Goal: Task Accomplishment & Management: Manage account settings

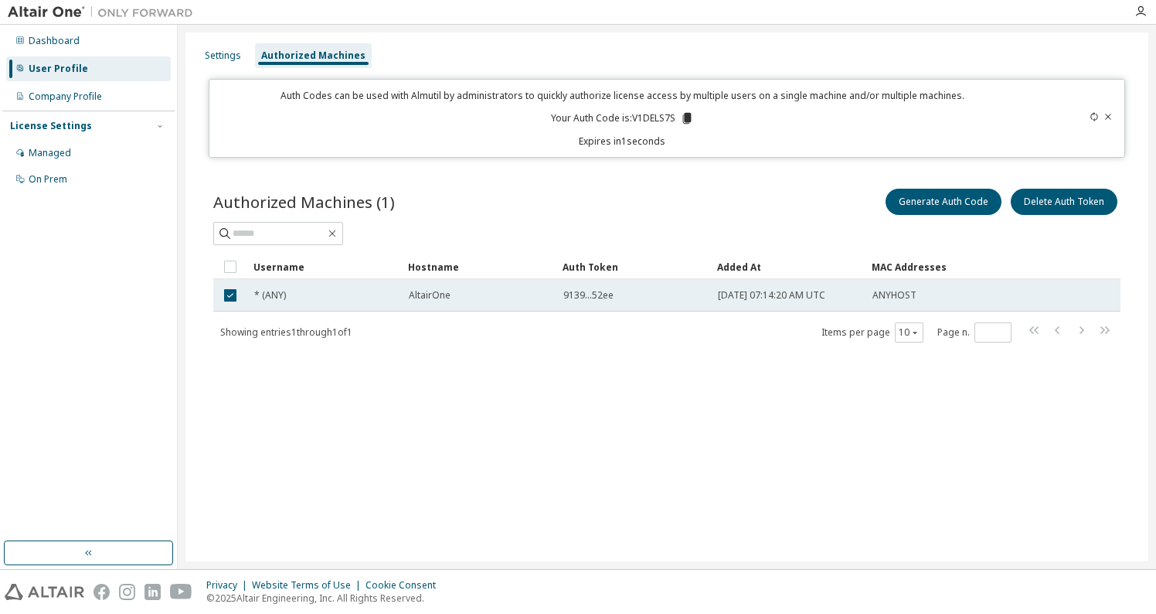
click at [600, 299] on span "9139...52ee" at bounding box center [588, 295] width 50 height 12
click at [620, 294] on div "9139...52ee" at bounding box center [633, 295] width 141 height 12
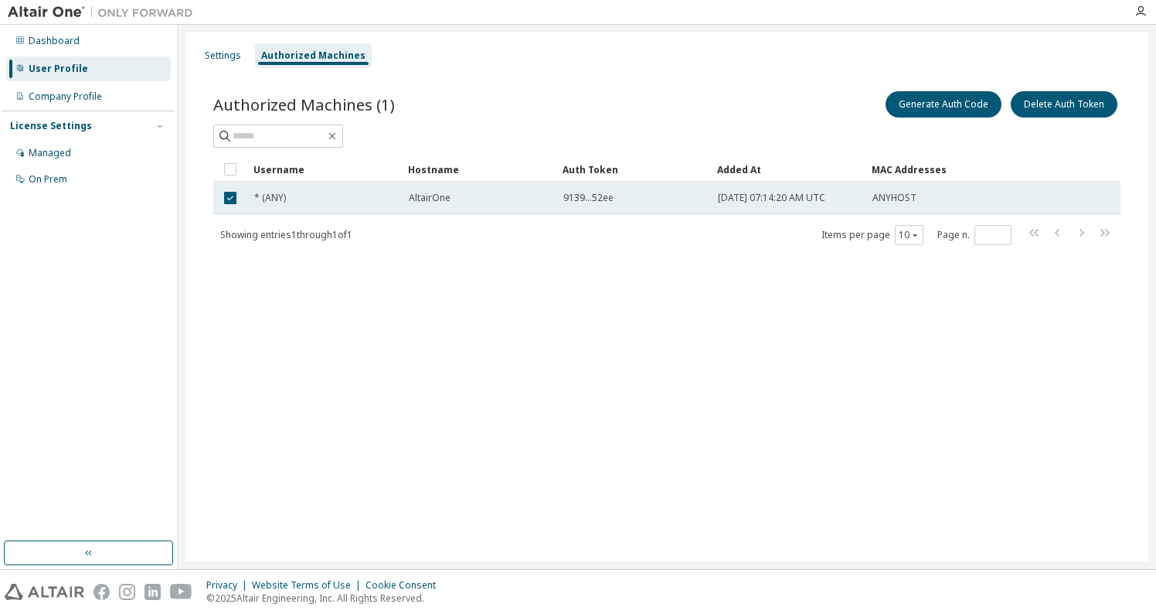
click at [606, 199] on span "9139...52ee" at bounding box center [588, 198] width 50 height 12
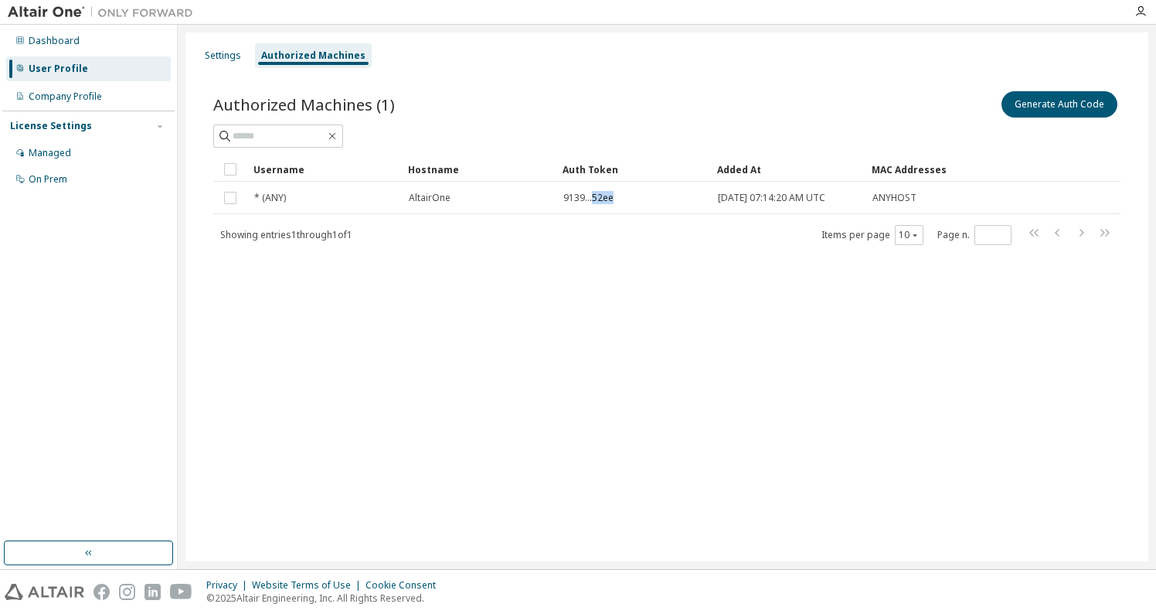
click at [606, 199] on span "9139...52ee" at bounding box center [588, 198] width 50 height 12
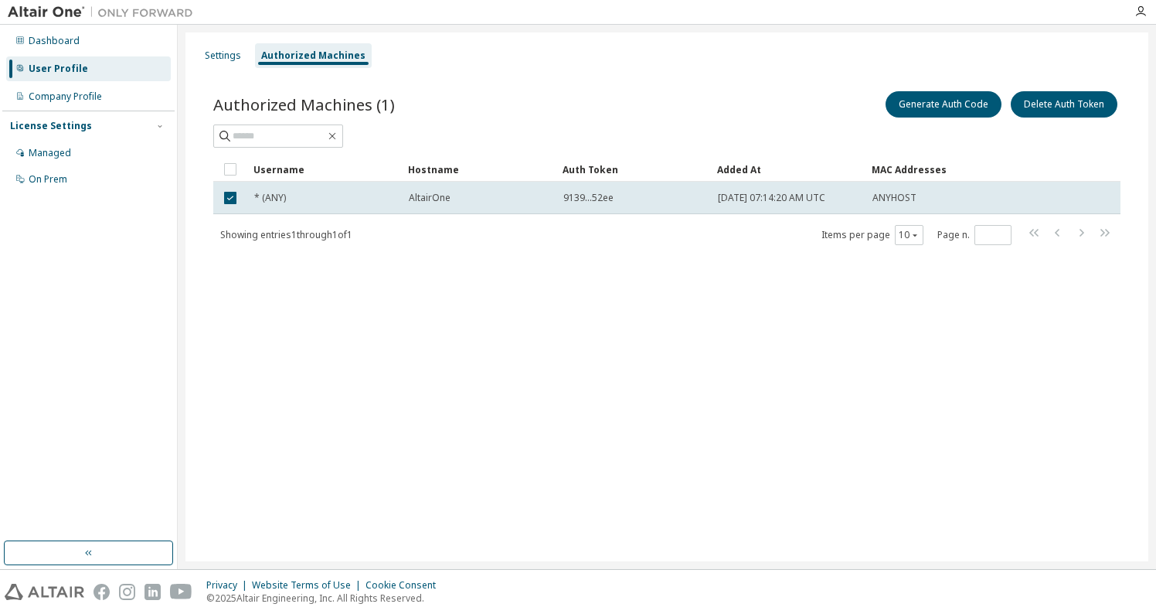
click at [606, 199] on span "9139...52ee" at bounding box center [588, 198] width 50 height 12
drag, startPoint x: 632, startPoint y: 193, endPoint x: 540, endPoint y: 203, distance: 92.5
click at [540, 203] on tr "* (ANY) AltairOne 9139...52ee 2025-08-06 07:14:20 AM UTC ANYHOST" at bounding box center [666, 198] width 907 height 32
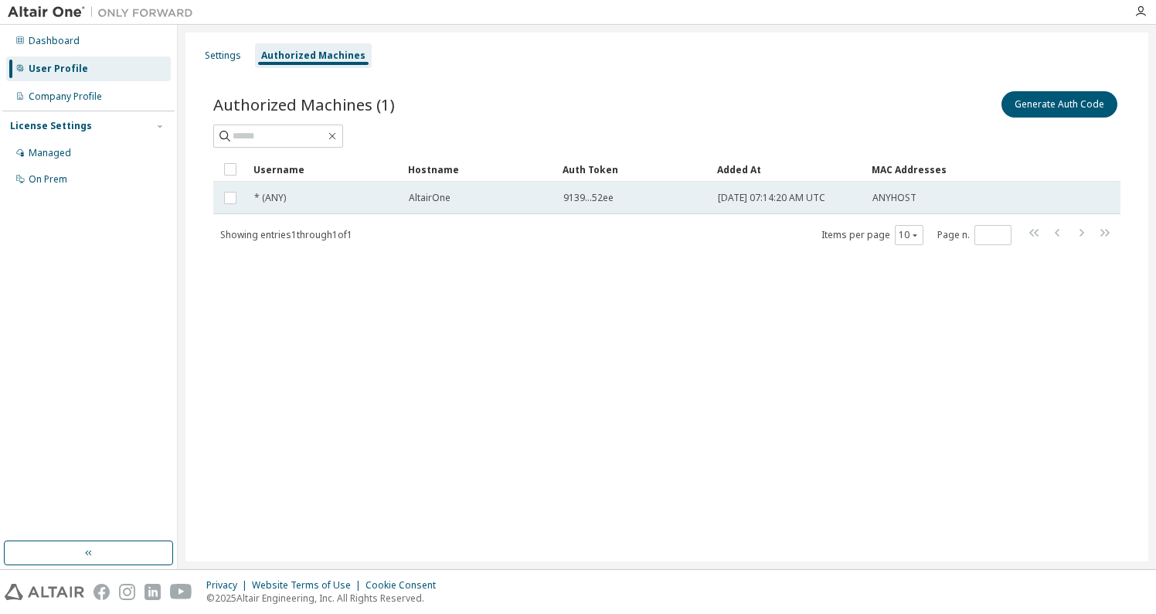
click at [233, 209] on td at bounding box center [230, 198] width 34 height 32
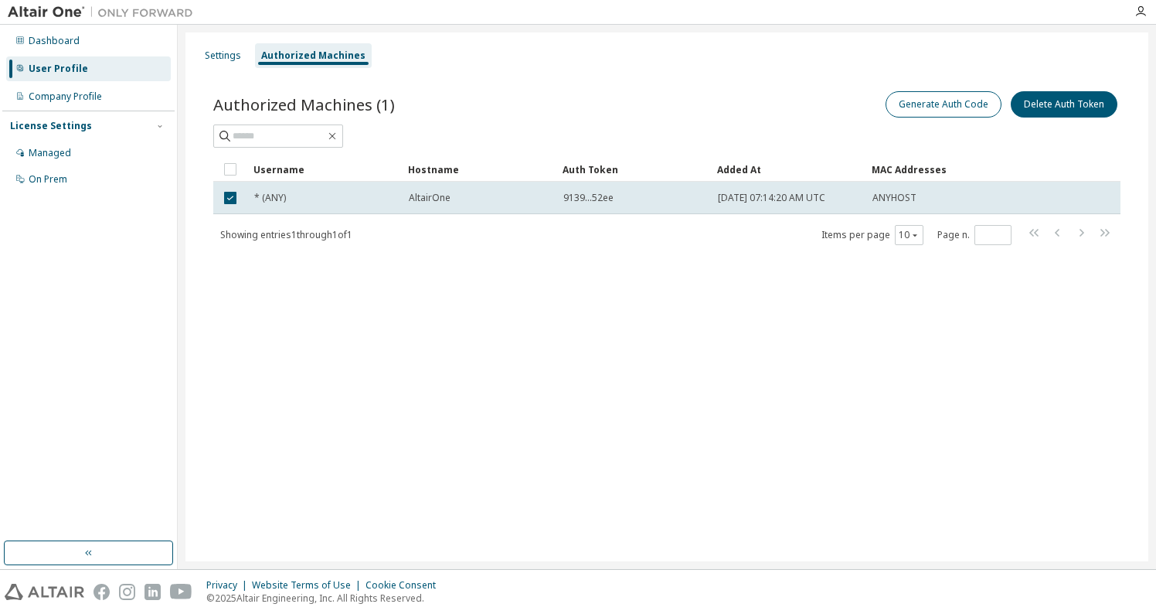
click at [950, 97] on button "Generate Auth Code" at bounding box center [944, 104] width 116 height 26
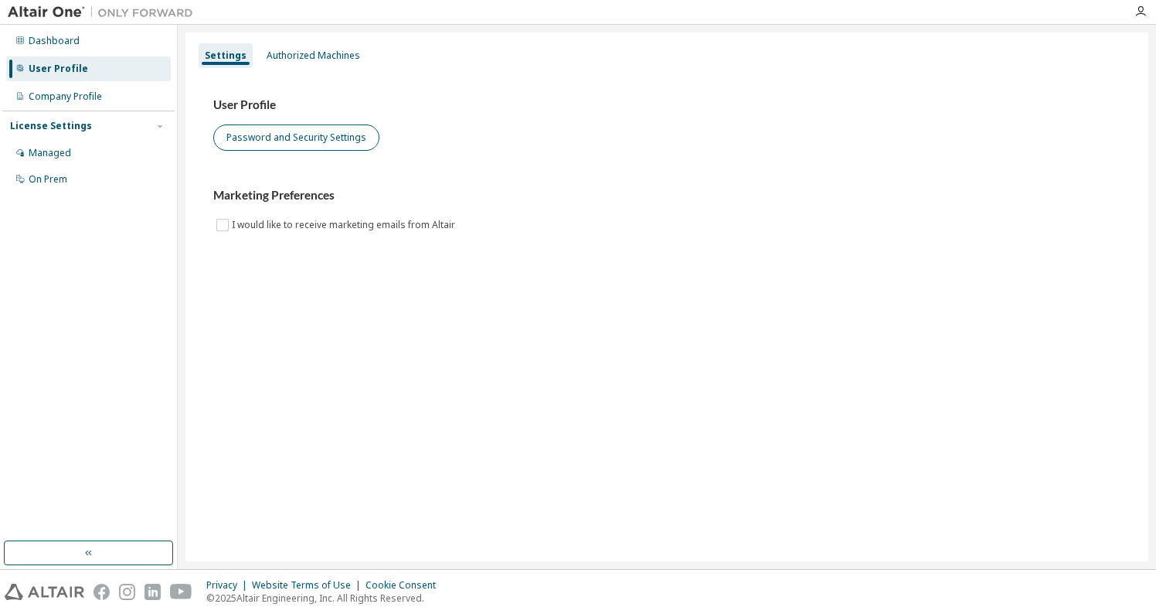
click at [341, 144] on button "Password and Security Settings" at bounding box center [296, 137] width 166 height 26
click at [326, 63] on div "Authorized Machines" at bounding box center [313, 55] width 106 height 25
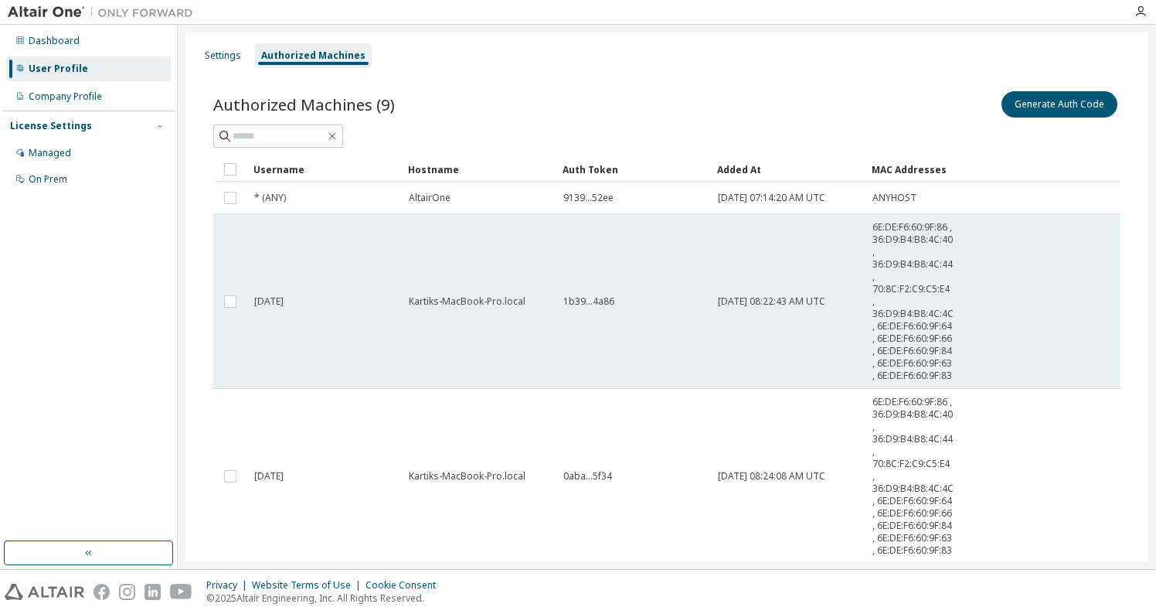
click at [520, 389] on td "Kartiks-MacBook-Pro.local" at bounding box center [479, 301] width 155 height 175
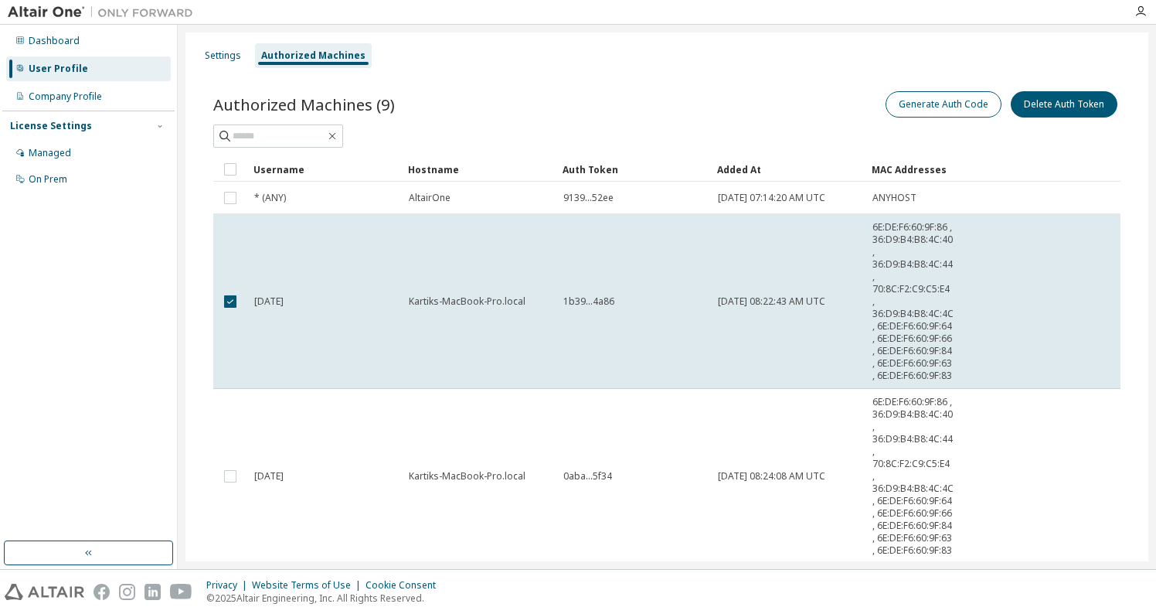
click at [927, 101] on button "Generate Auth Code" at bounding box center [944, 104] width 116 height 26
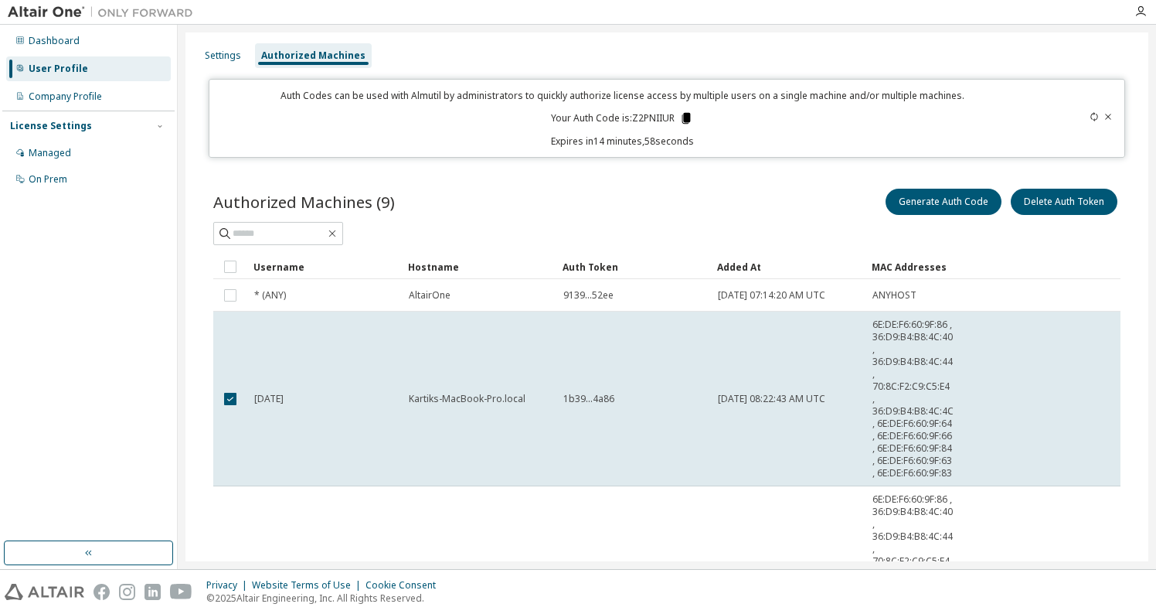
click at [685, 119] on icon at bounding box center [686, 118] width 9 height 11
click at [570, 467] on td "1b39...4a86" at bounding box center [633, 398] width 155 height 175
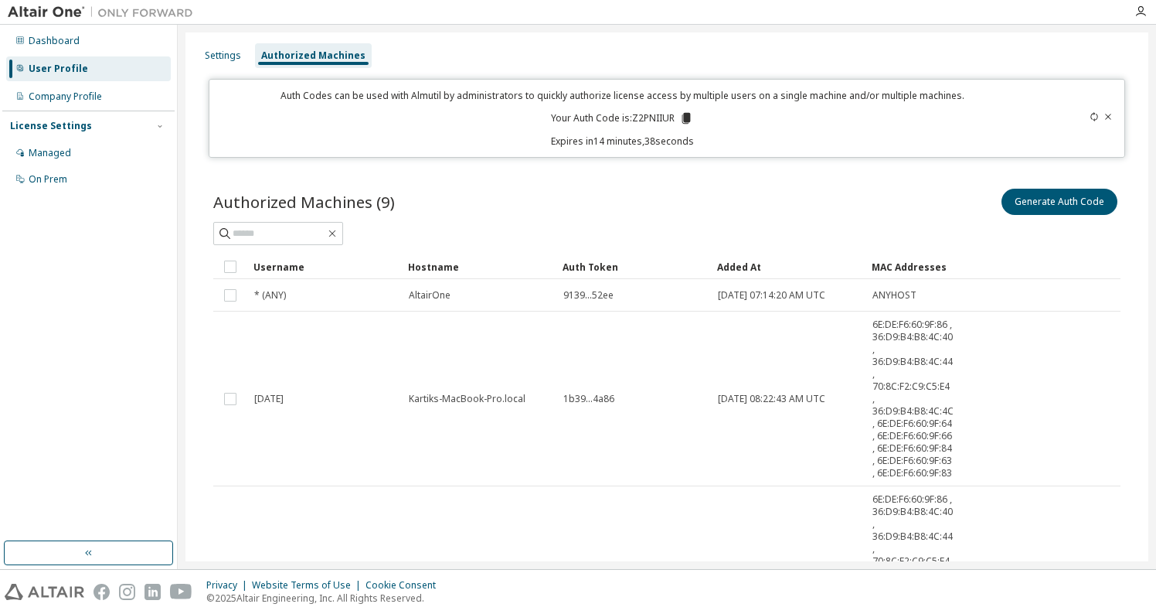
click at [570, 467] on td "1b39...4a86" at bounding box center [633, 398] width 155 height 175
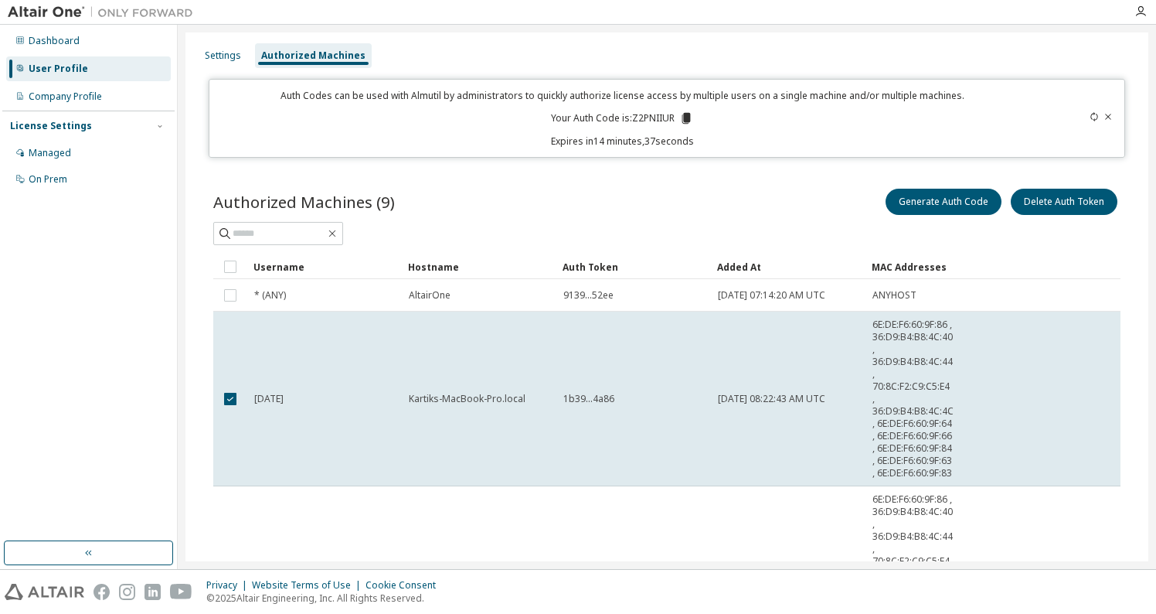
click at [570, 467] on td "1b39...4a86" at bounding box center [633, 398] width 155 height 175
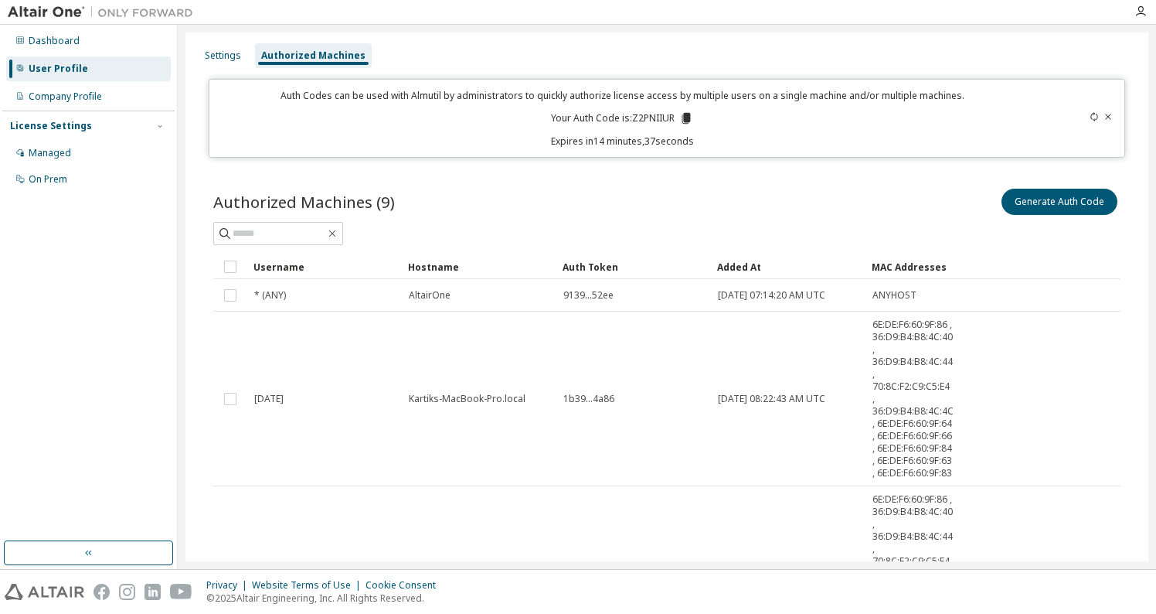
click at [570, 467] on td "1b39...4a86" at bounding box center [633, 398] width 155 height 175
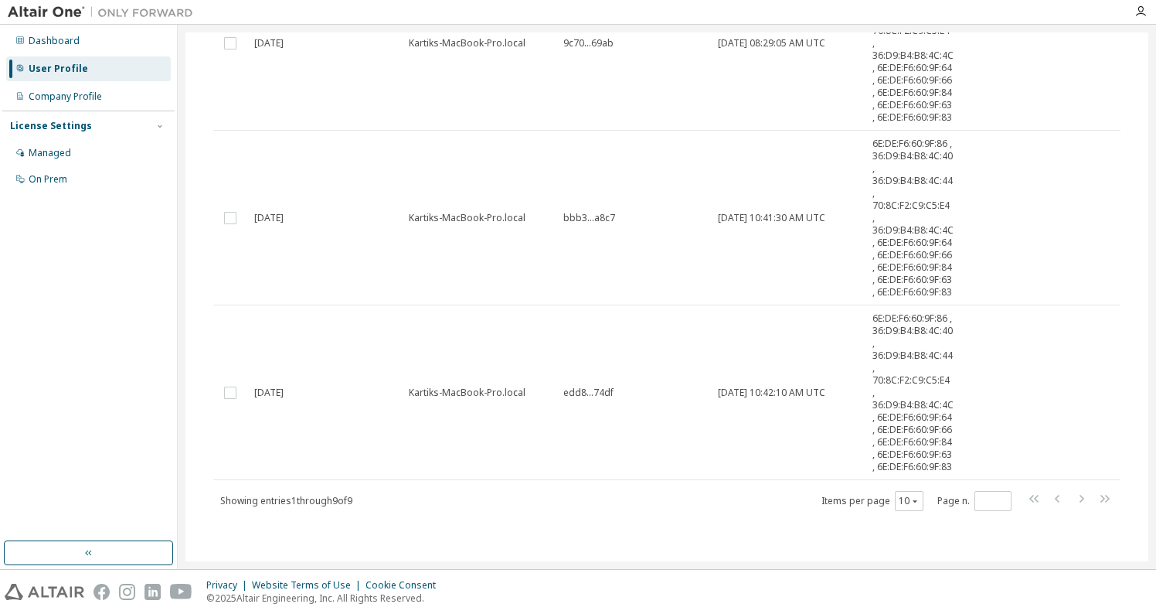
scroll to position [1823, 0]
click at [570, 467] on td "edd8...74df" at bounding box center [633, 392] width 155 height 175
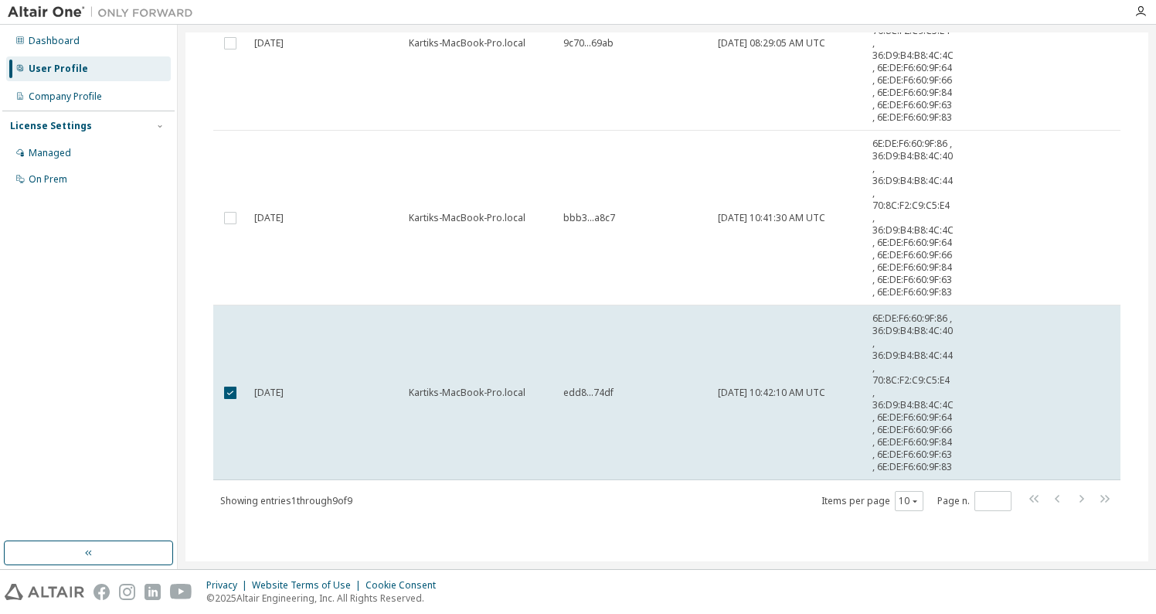
click at [570, 467] on td "edd8...74df" at bounding box center [633, 392] width 155 height 175
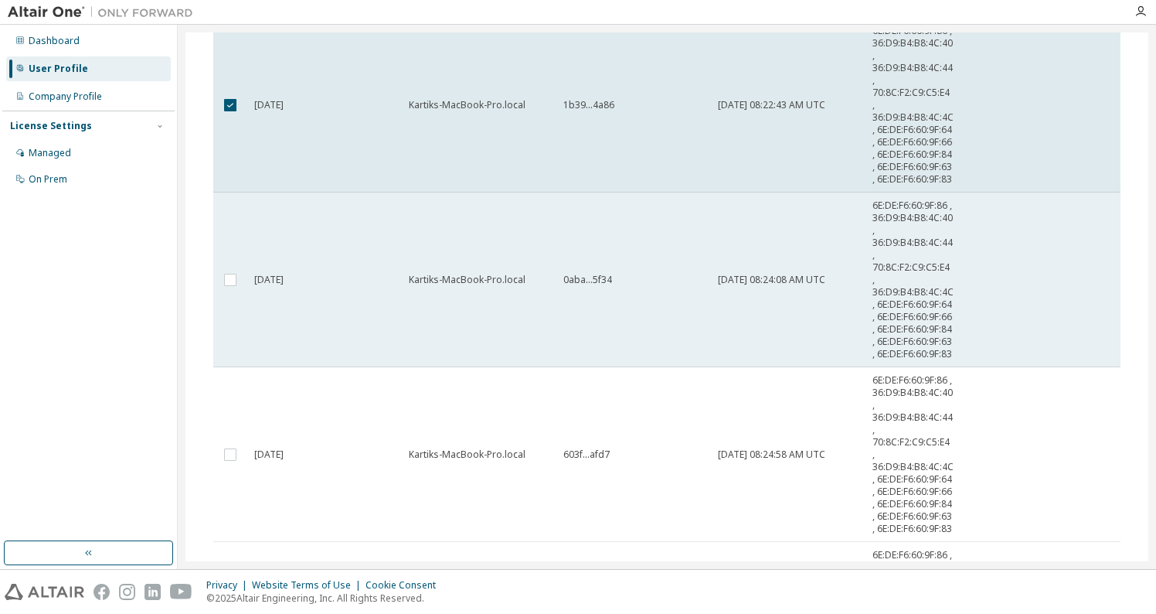
scroll to position [293, 0]
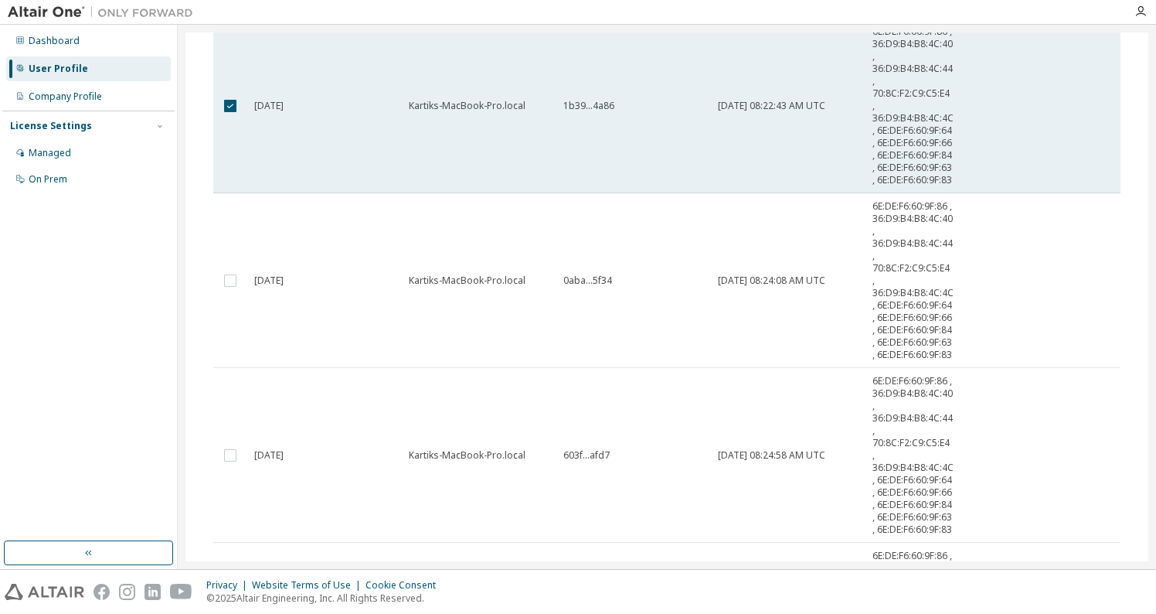
click at [527, 193] on td "Kartiks-MacBook-Pro.local" at bounding box center [479, 106] width 155 height 175
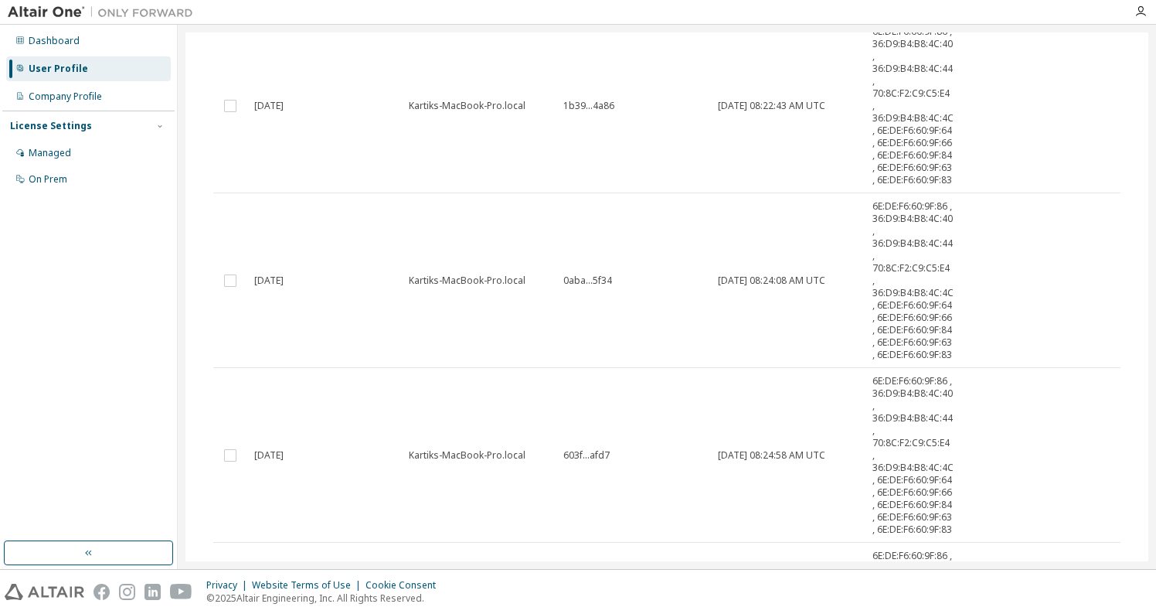
click at [527, 193] on td "Kartiks-MacBook-Pro.local" at bounding box center [479, 106] width 155 height 175
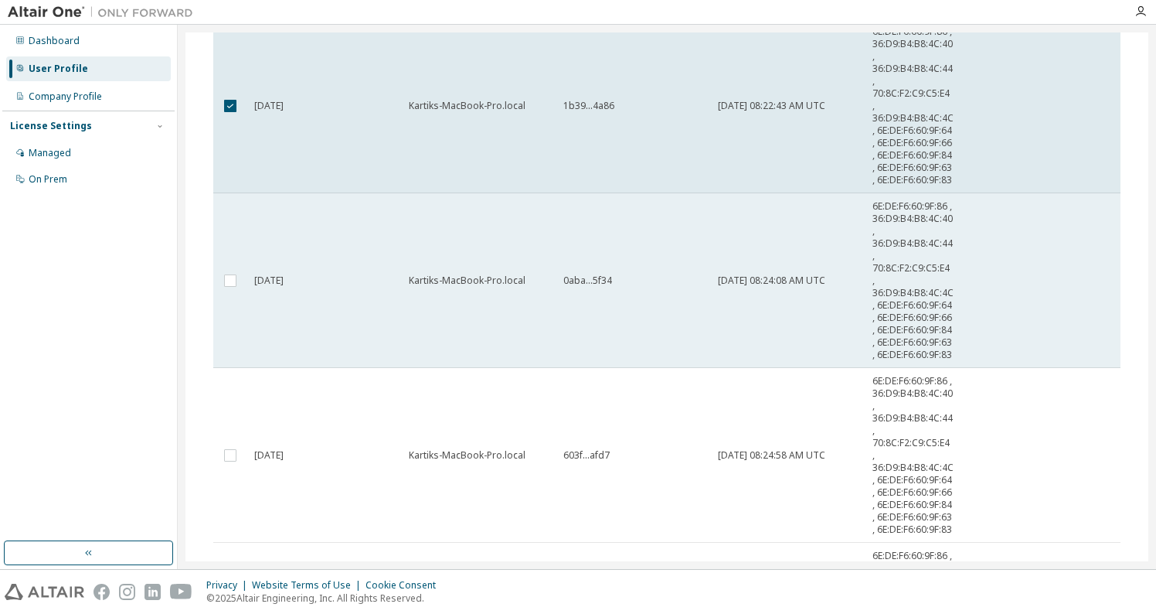
click at [512, 368] on td "Kartiks-MacBook-Pro.local" at bounding box center [479, 280] width 155 height 175
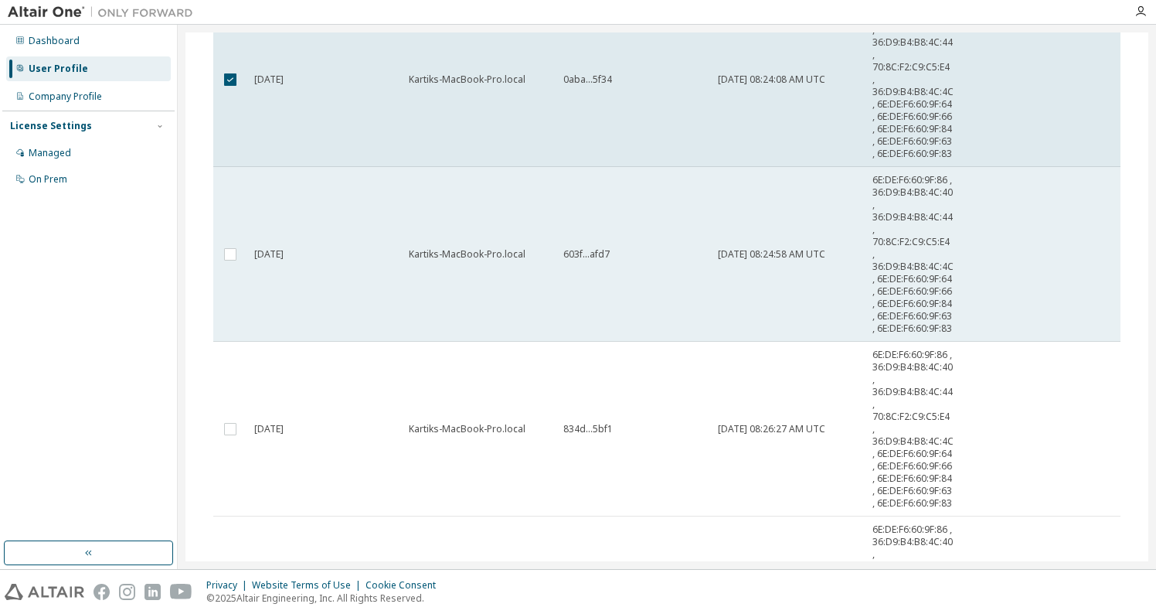
click at [505, 342] on td "Kartiks-MacBook-Pro.local" at bounding box center [479, 254] width 155 height 175
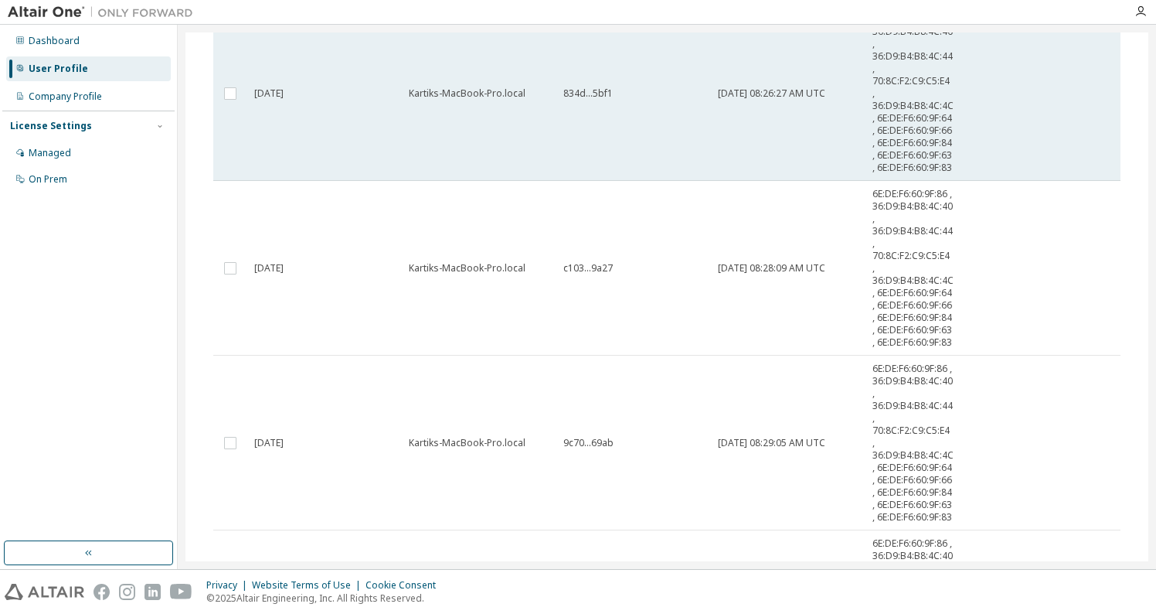
click at [505, 181] on td "Kartiks-MacBook-Pro.local" at bounding box center [479, 93] width 155 height 175
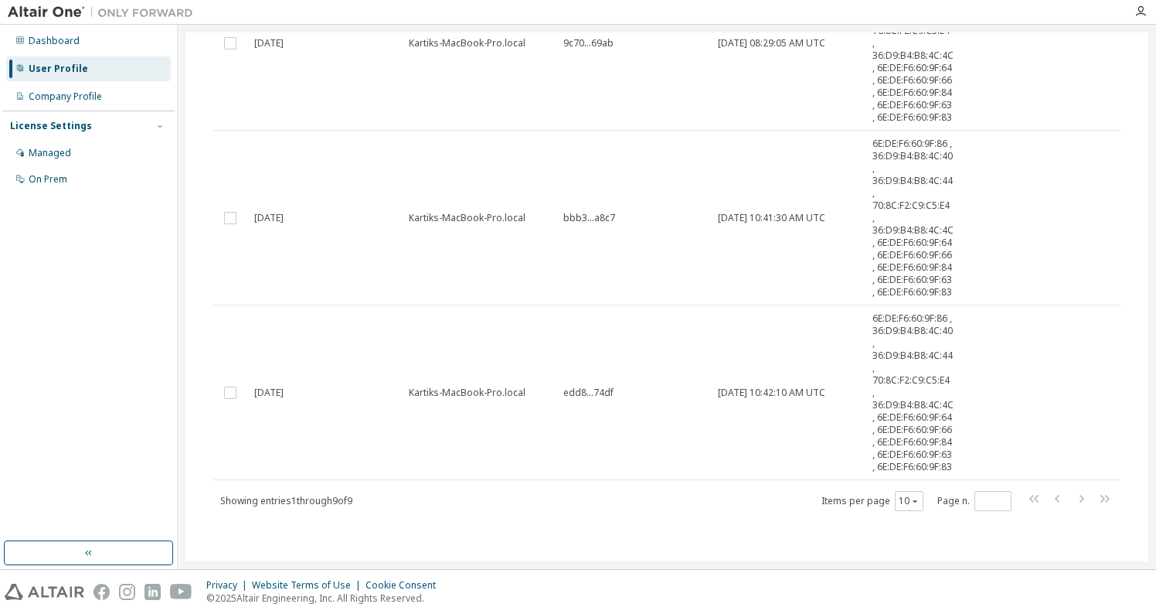
scroll to position [1234, 0]
click at [583, 131] on td "9c70...69ab" at bounding box center [633, 43] width 155 height 175
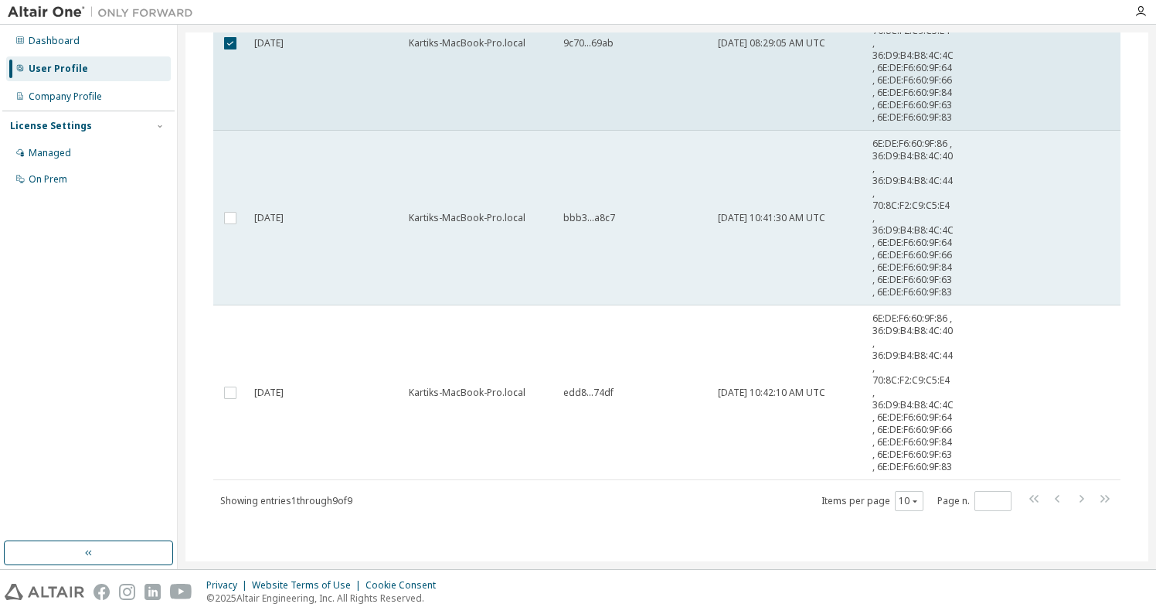
click at [552, 305] on td "Kartiks-MacBook-Pro.local" at bounding box center [479, 218] width 155 height 175
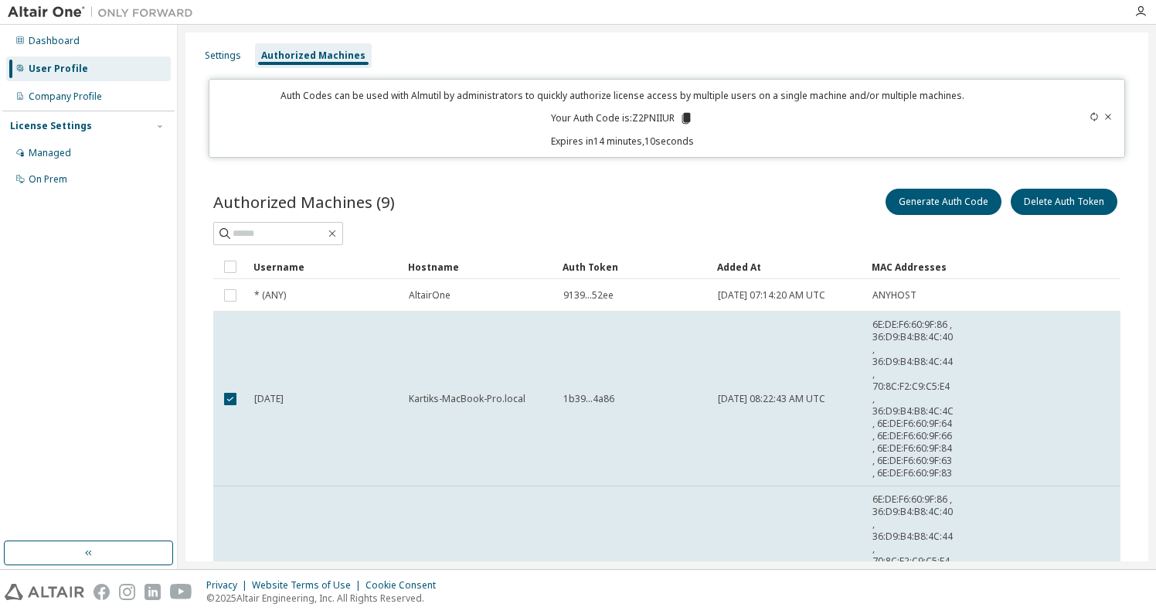
scroll to position [0, 0]
click at [1055, 203] on button "Delete Auth Token" at bounding box center [1064, 202] width 107 height 26
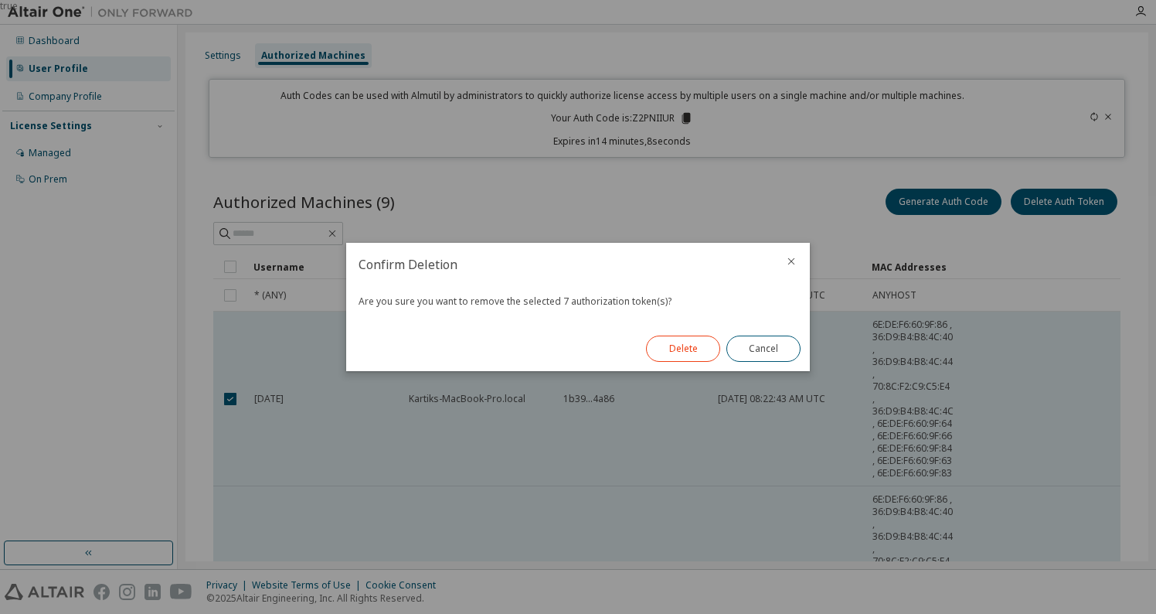
click at [682, 345] on button "Delete" at bounding box center [683, 348] width 74 height 26
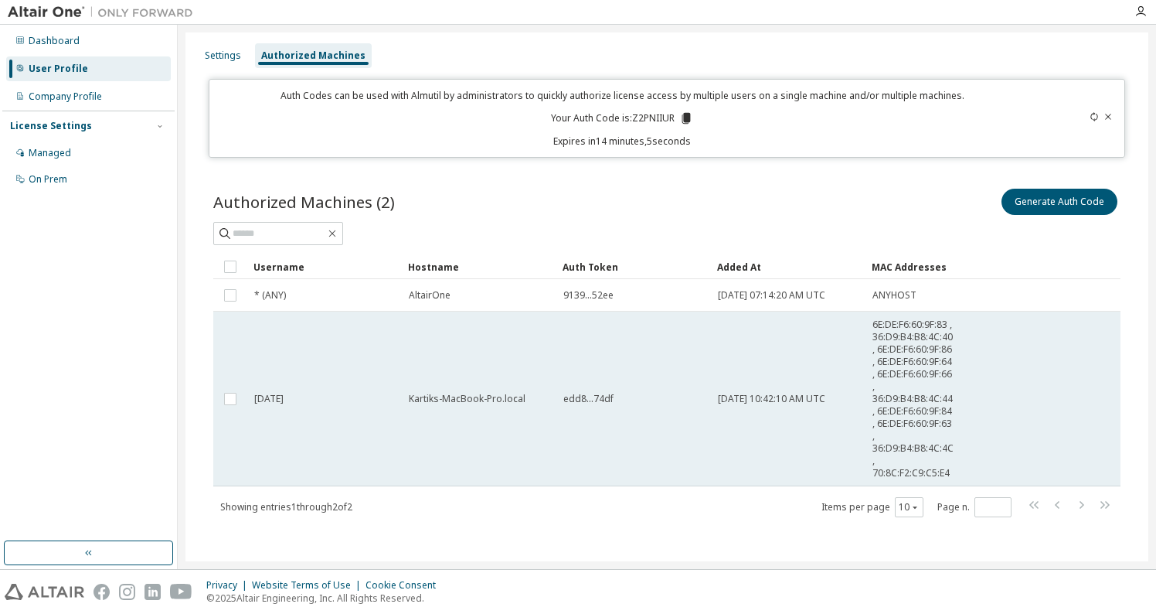
click at [670, 405] on div "edd8...74df" at bounding box center [633, 399] width 141 height 12
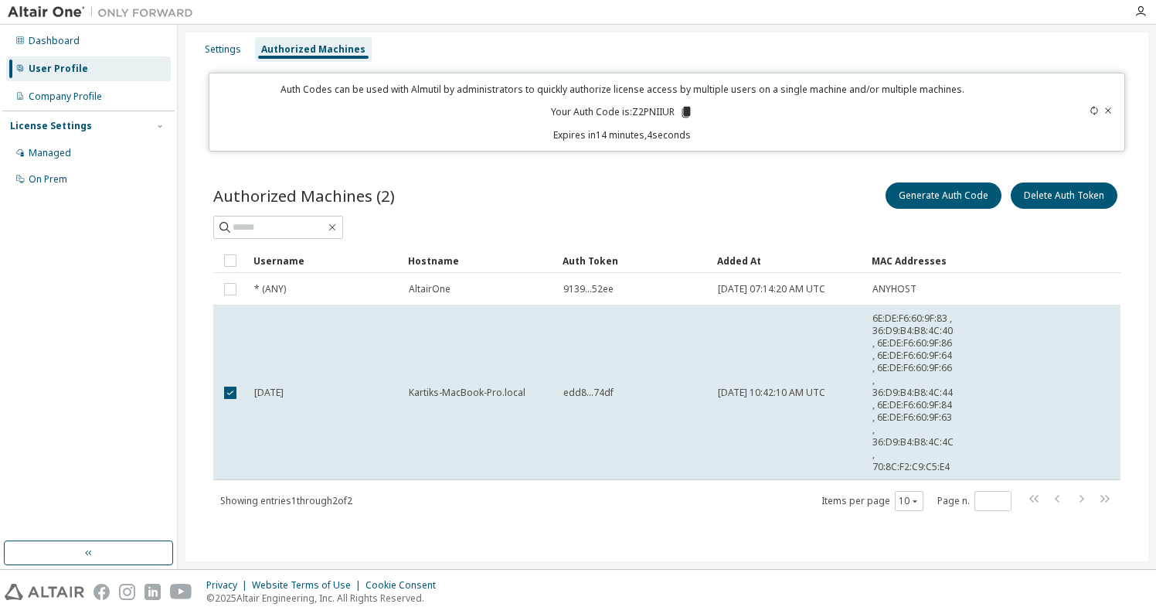
scroll to position [12, 0]
click at [944, 188] on button "Generate Auth Code" at bounding box center [944, 195] width 116 height 26
click at [645, 465] on td "edd8...74df" at bounding box center [633, 392] width 155 height 175
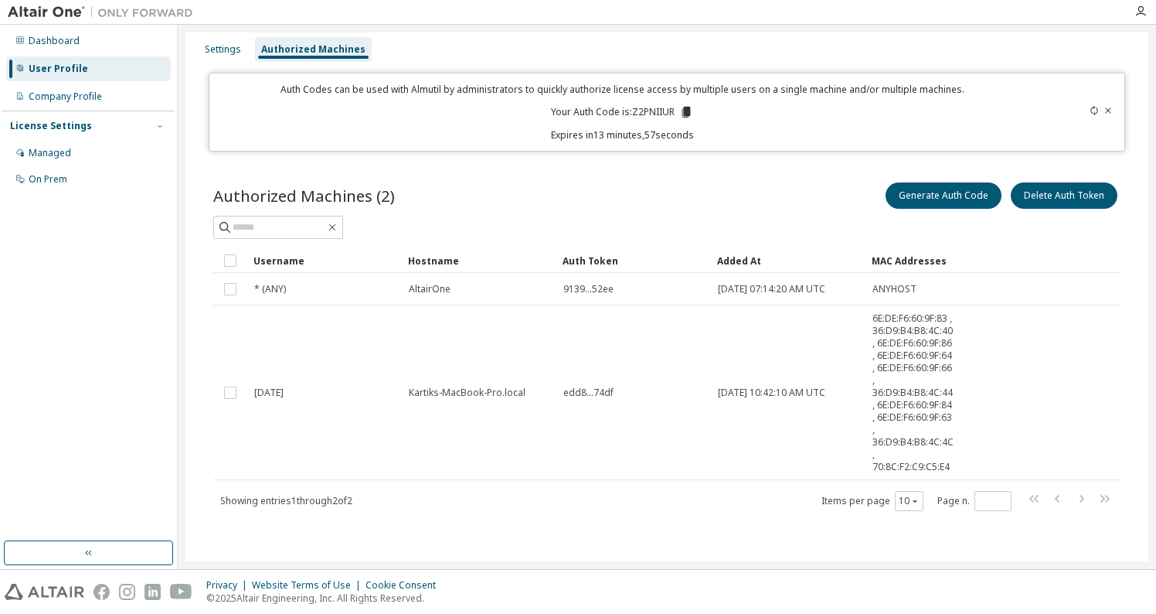
scroll to position [61, 0]
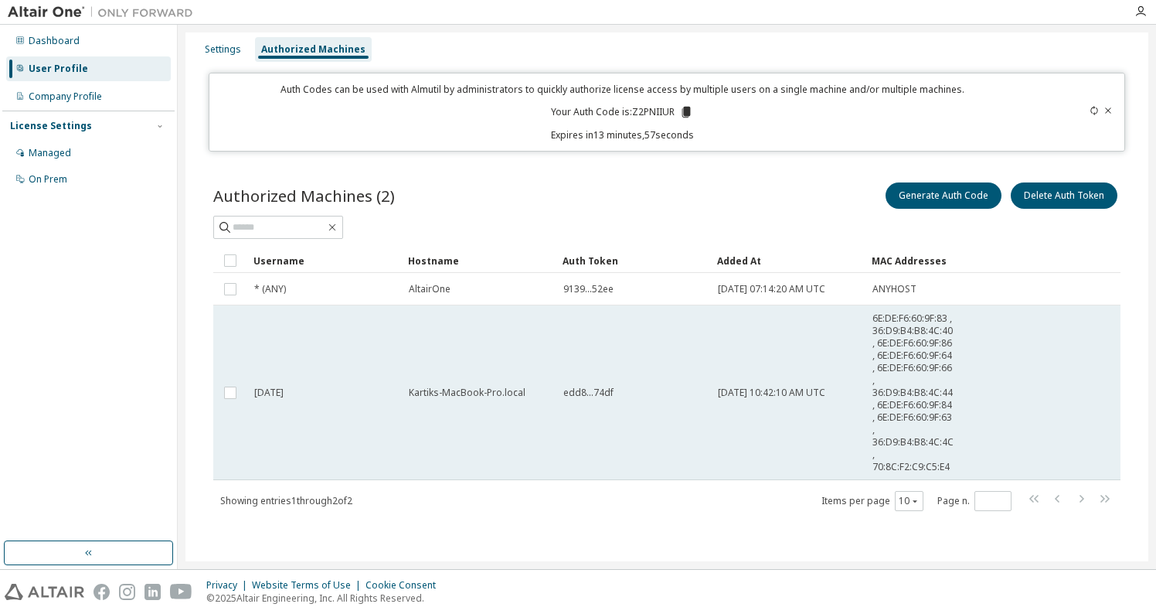
click at [645, 465] on td "edd8...74df" at bounding box center [633, 392] width 155 height 175
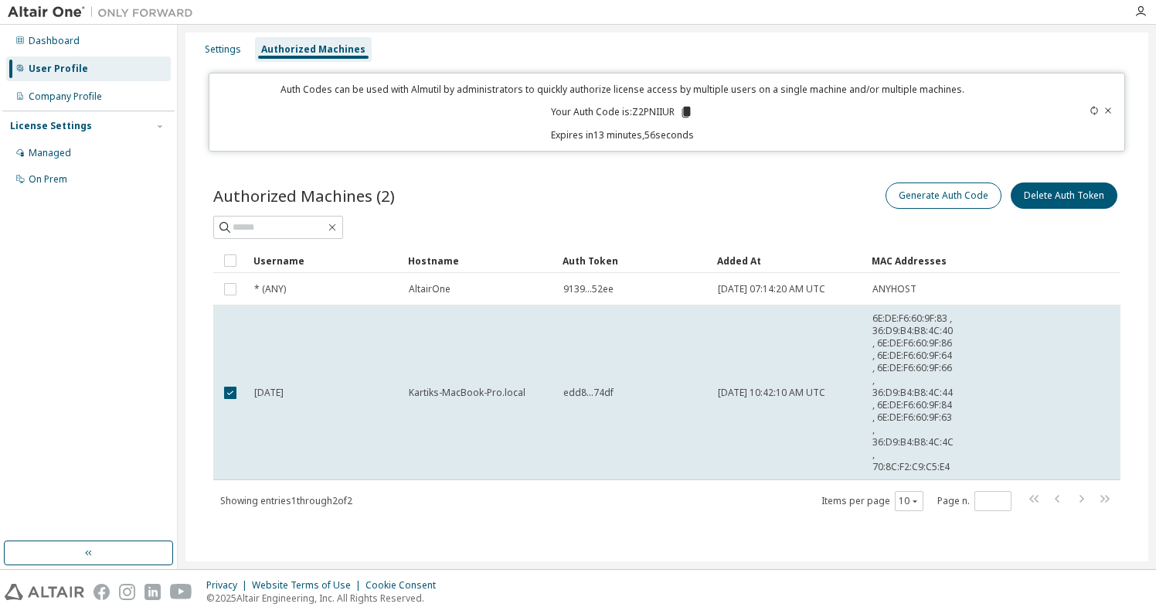
click at [938, 182] on button "Generate Auth Code" at bounding box center [944, 195] width 116 height 26
click at [1104, 106] on icon at bounding box center [1108, 110] width 9 height 9
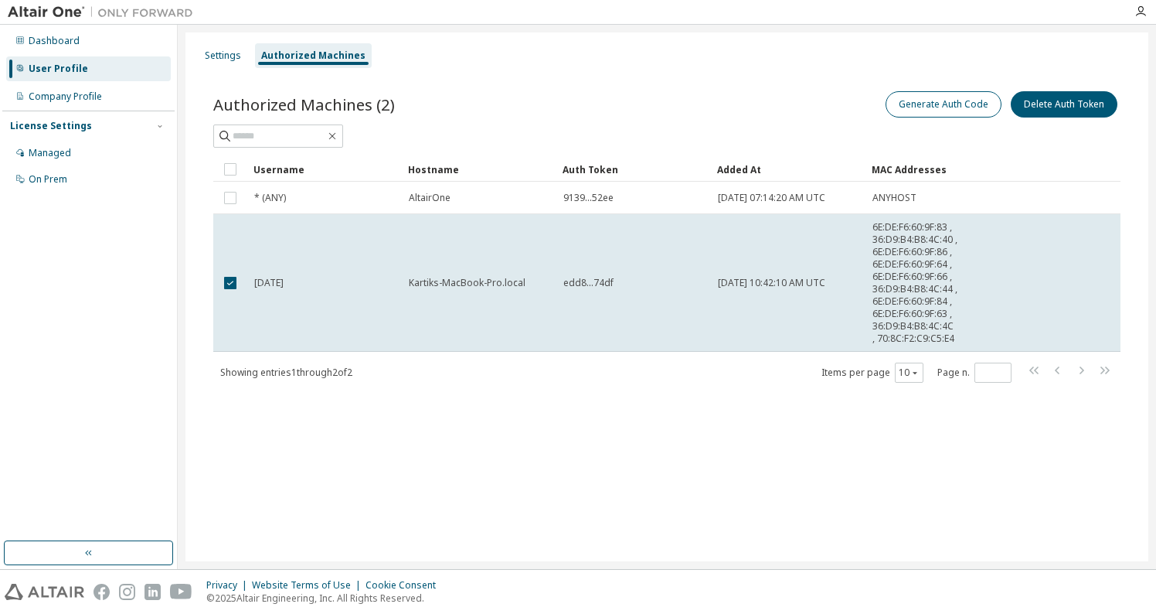
click at [936, 107] on button "Generate Auth Code" at bounding box center [944, 104] width 116 height 26
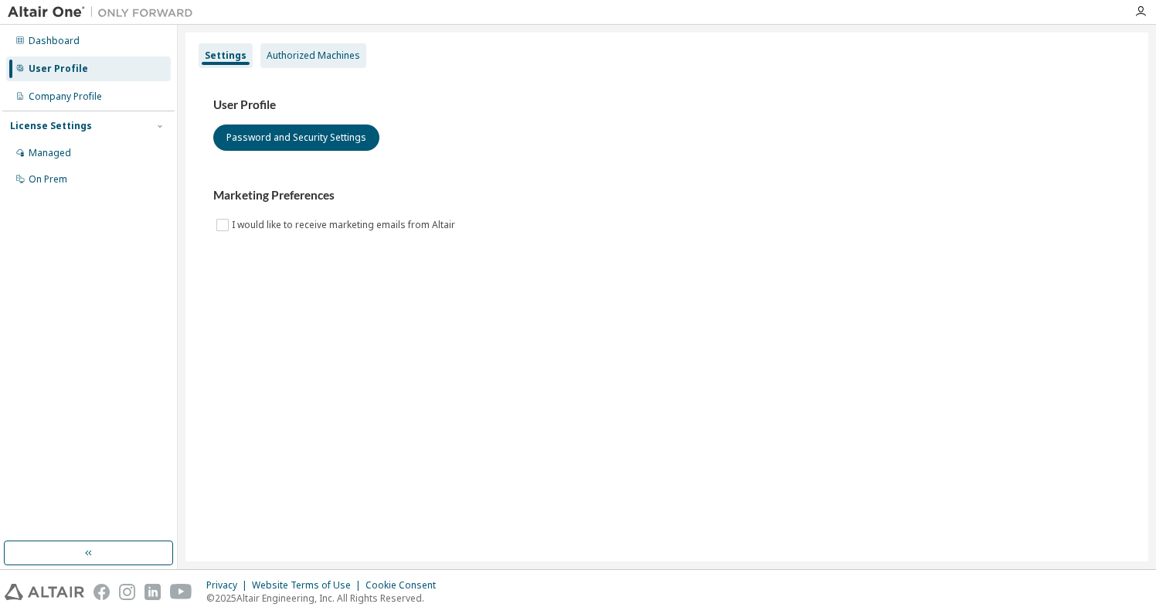
click at [331, 52] on div "Authorized Machines" at bounding box center [314, 55] width 94 height 12
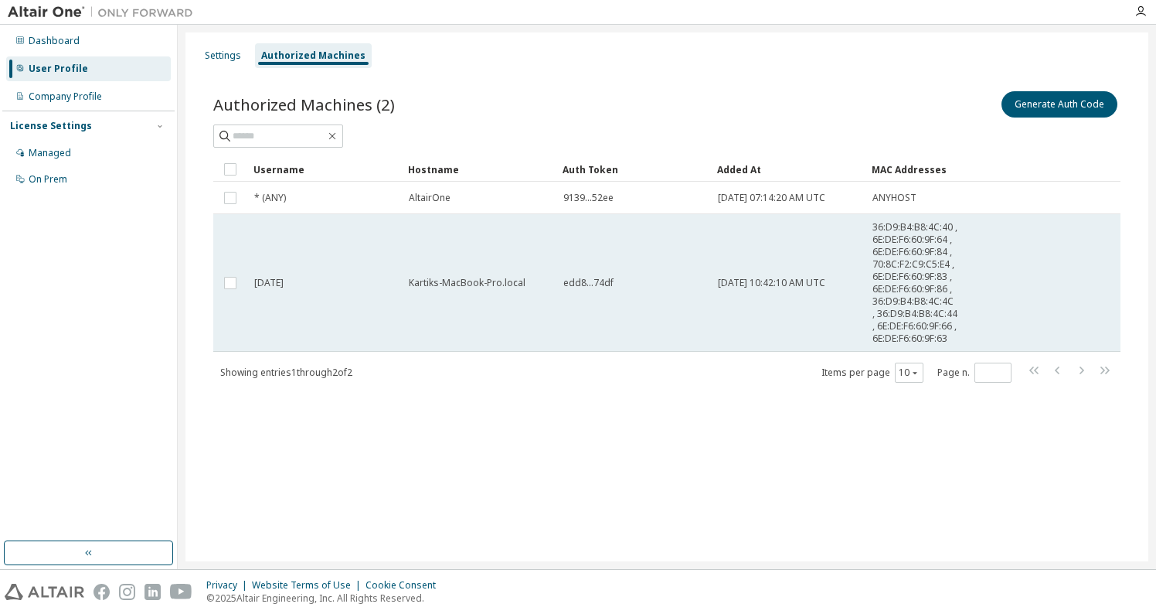
click at [520, 314] on td "Kartiks-MacBook-Pro.local" at bounding box center [479, 283] width 155 height 138
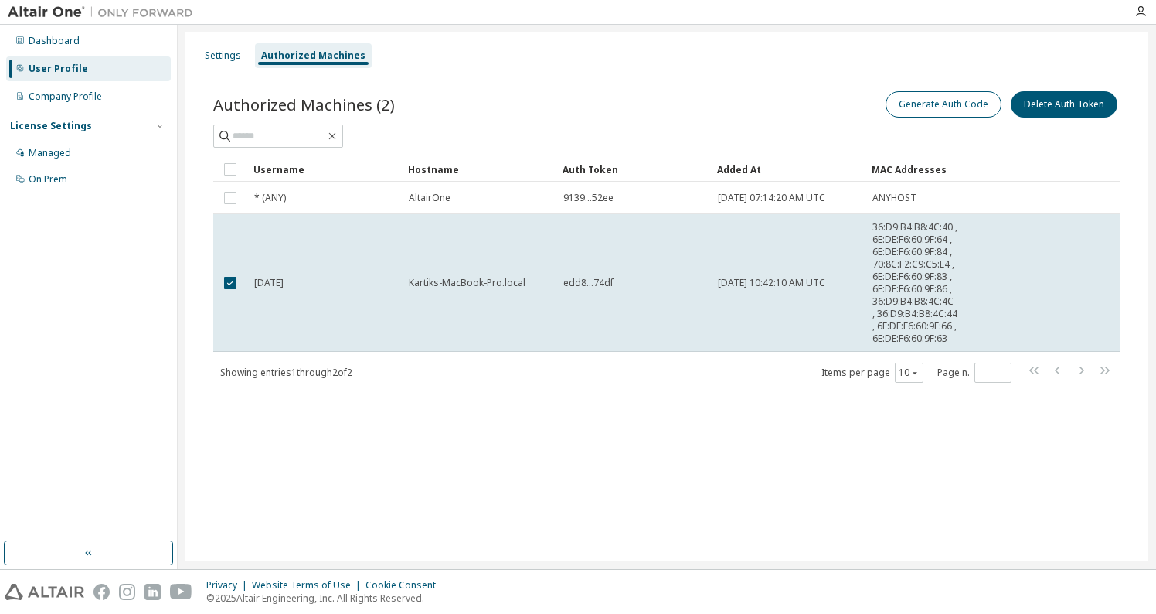
click at [926, 107] on button "Generate Auth Code" at bounding box center [944, 104] width 116 height 26
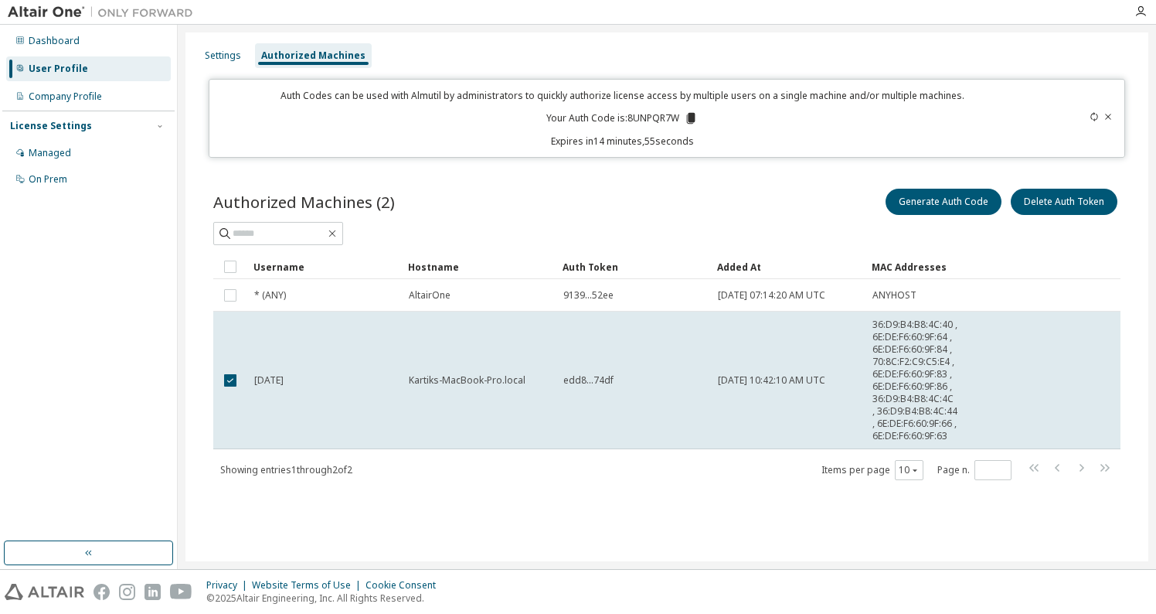
click at [691, 115] on icon at bounding box center [691, 118] width 9 height 11
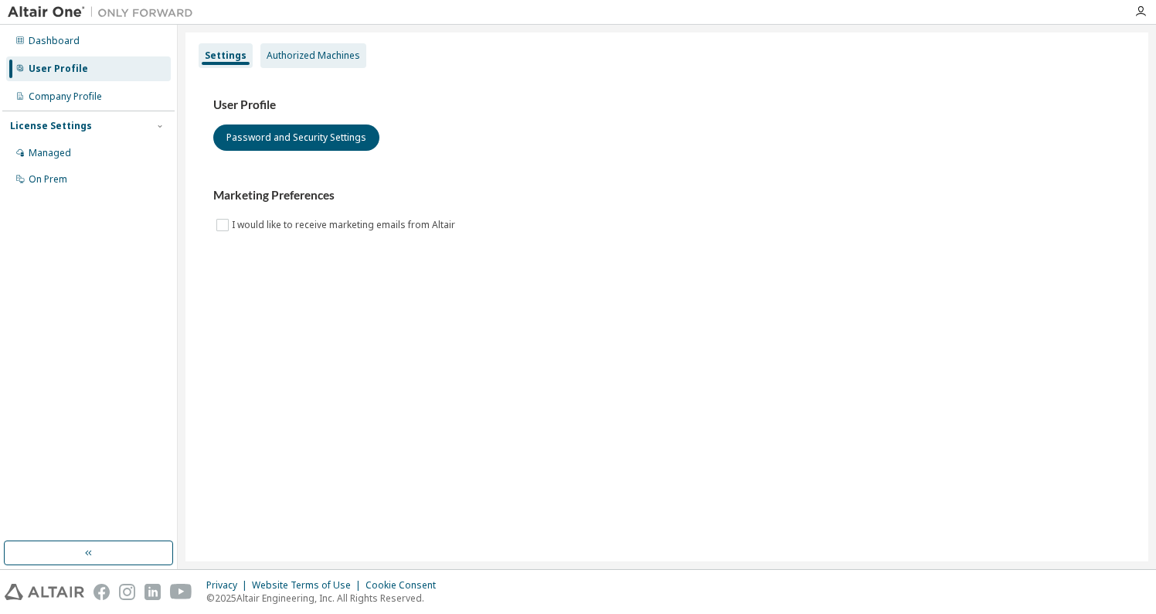
click at [307, 61] on div "Authorized Machines" at bounding box center [314, 55] width 94 height 12
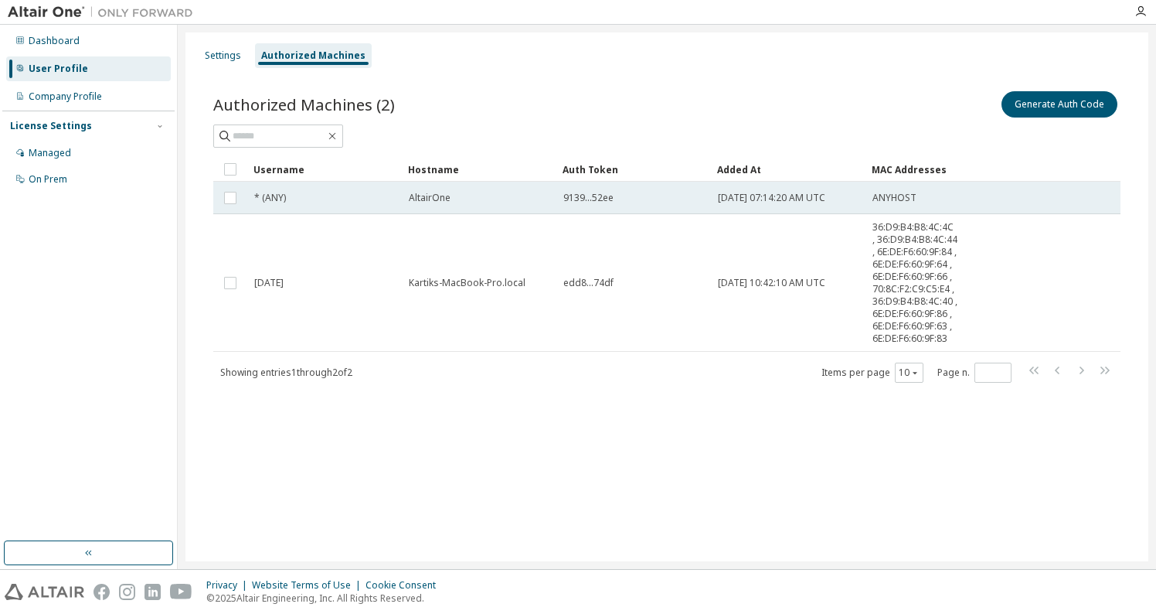
click at [329, 193] on div "* (ANY)" at bounding box center [324, 198] width 141 height 12
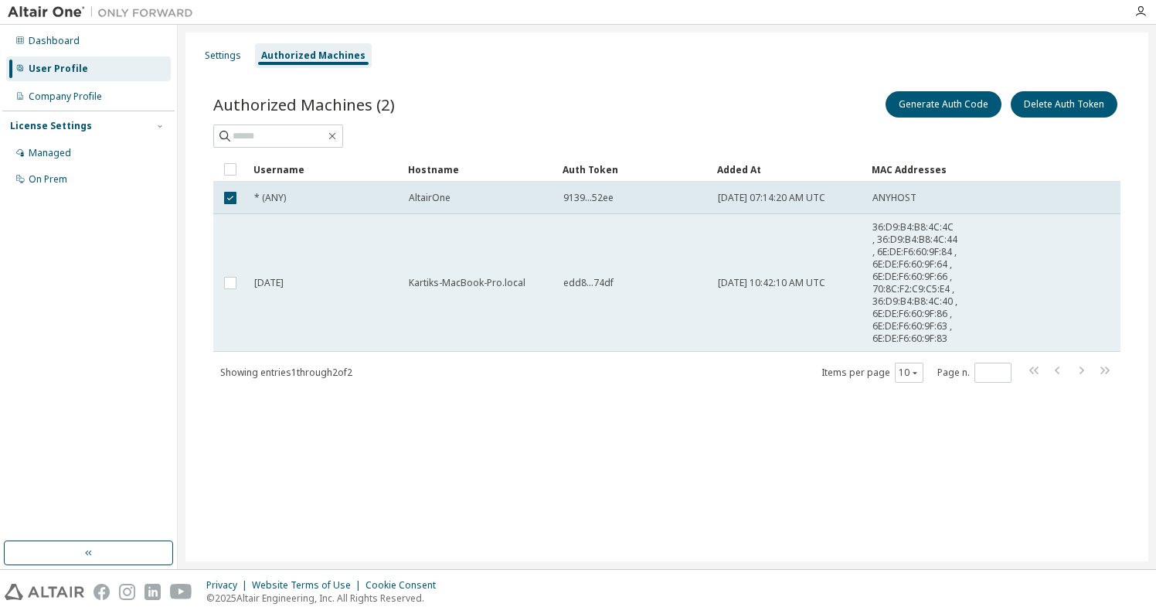
click at [763, 286] on span "[DATE] 10:42:10 AM UTC" at bounding box center [771, 283] width 107 height 12
click at [787, 233] on td "[DATE] 10:42:10 AM UTC" at bounding box center [788, 283] width 155 height 138
click at [778, 214] on td "[DATE] 10:42:10 AM UTC" at bounding box center [788, 283] width 155 height 138
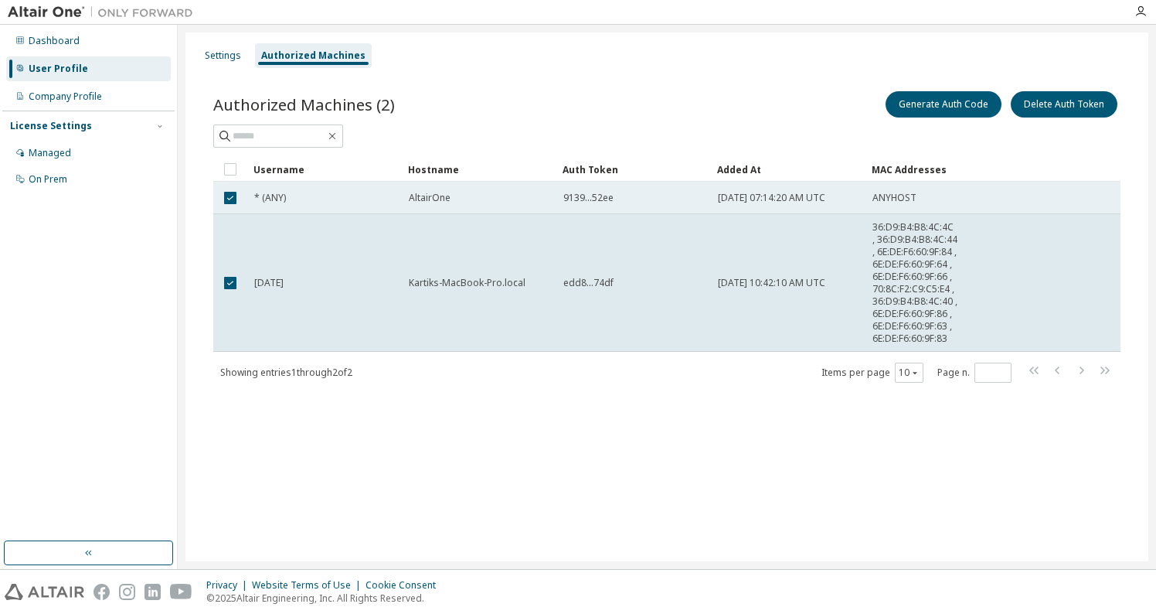
click at [770, 200] on span "[DATE] 07:14:20 AM UTC" at bounding box center [771, 198] width 107 height 12
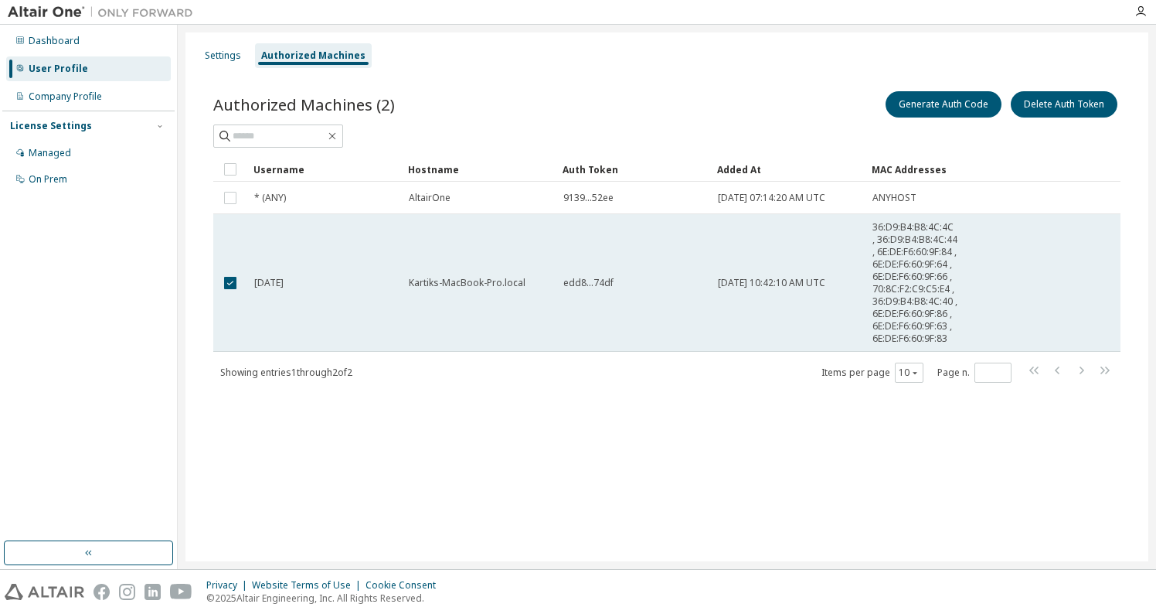
click at [526, 296] on td "Kartiks-MacBook-Pro.local" at bounding box center [479, 283] width 155 height 138
click at [805, 257] on td "[DATE] 10:42:10 AM UTC" at bounding box center [788, 283] width 155 height 138
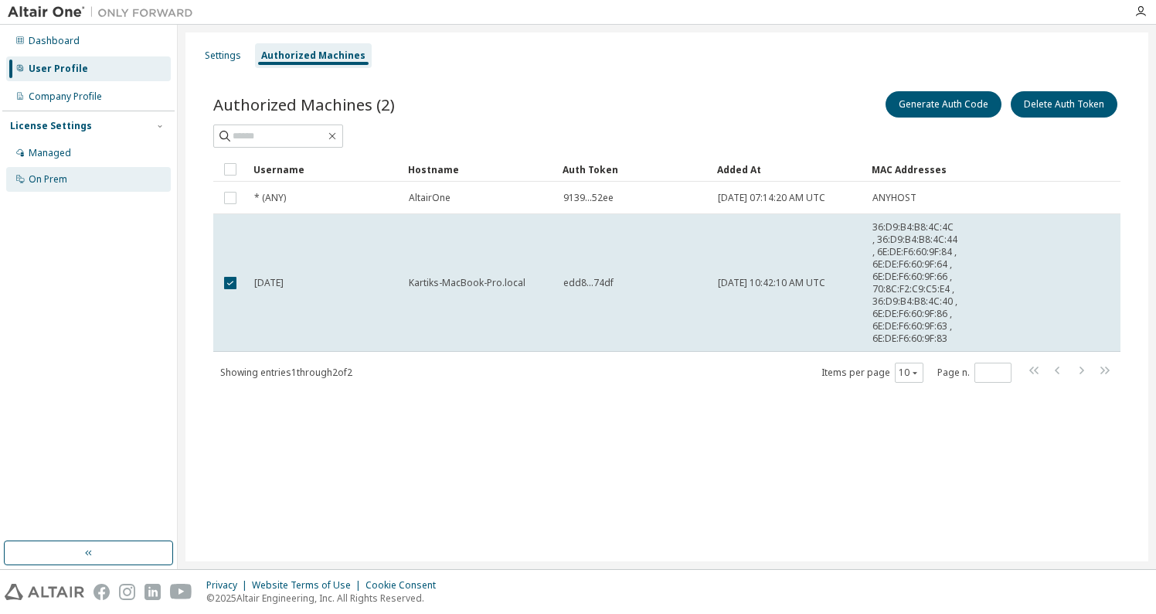
click at [53, 179] on div "On Prem" at bounding box center [48, 179] width 39 height 12
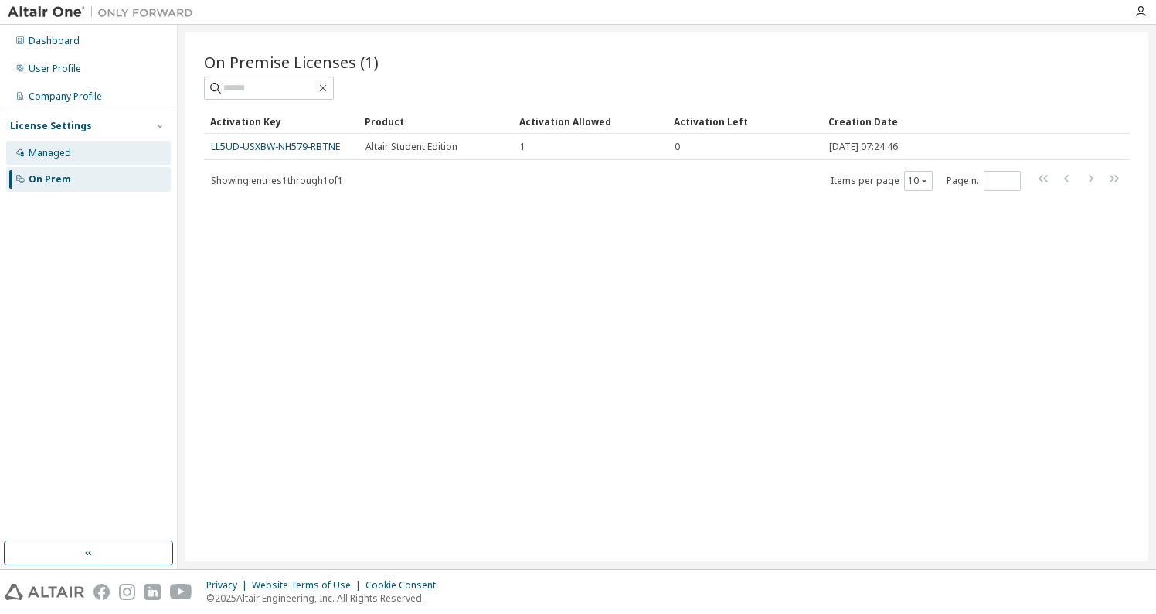
click at [31, 158] on div "Managed" at bounding box center [50, 153] width 43 height 12
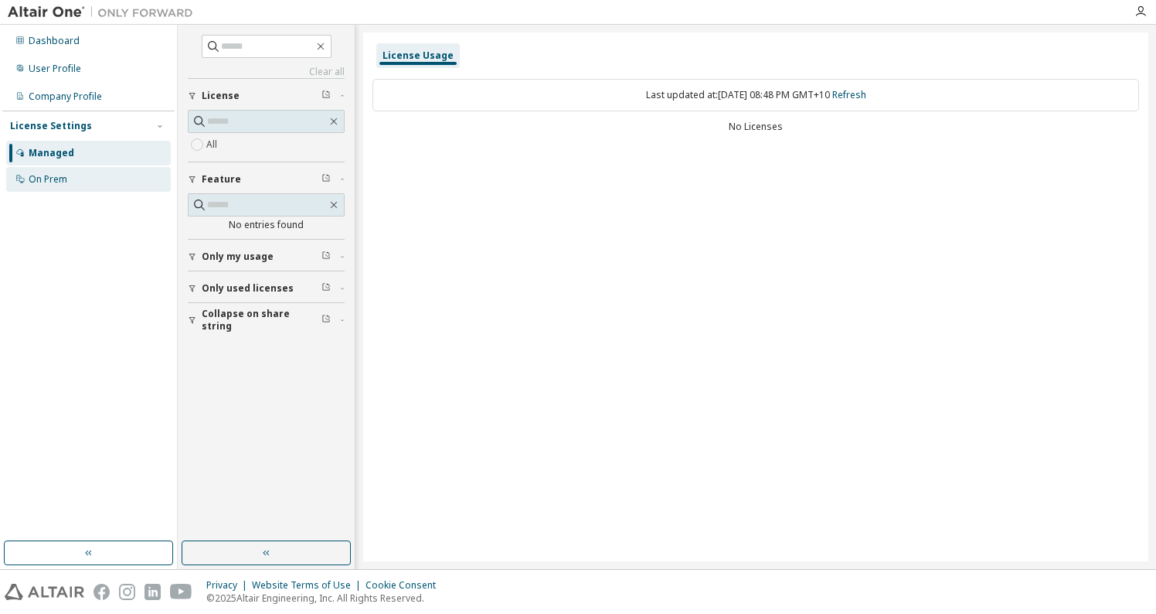
click at [41, 179] on div "On Prem" at bounding box center [48, 179] width 39 height 12
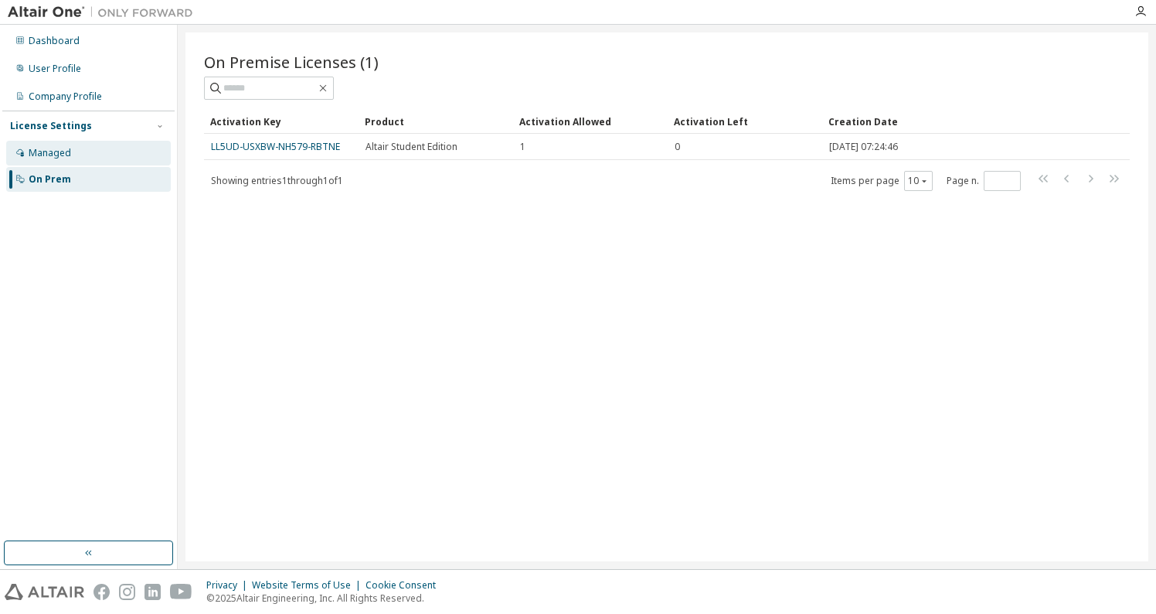
click at [117, 155] on div "Managed" at bounding box center [88, 153] width 165 height 25
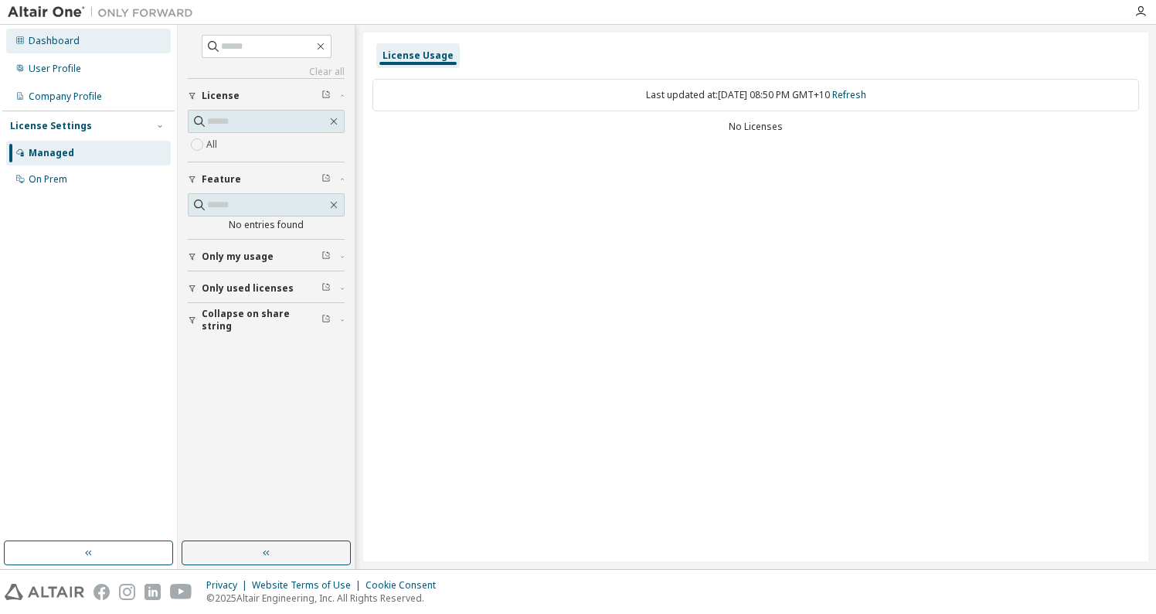
click at [87, 52] on div "Dashboard" at bounding box center [88, 41] width 165 height 25
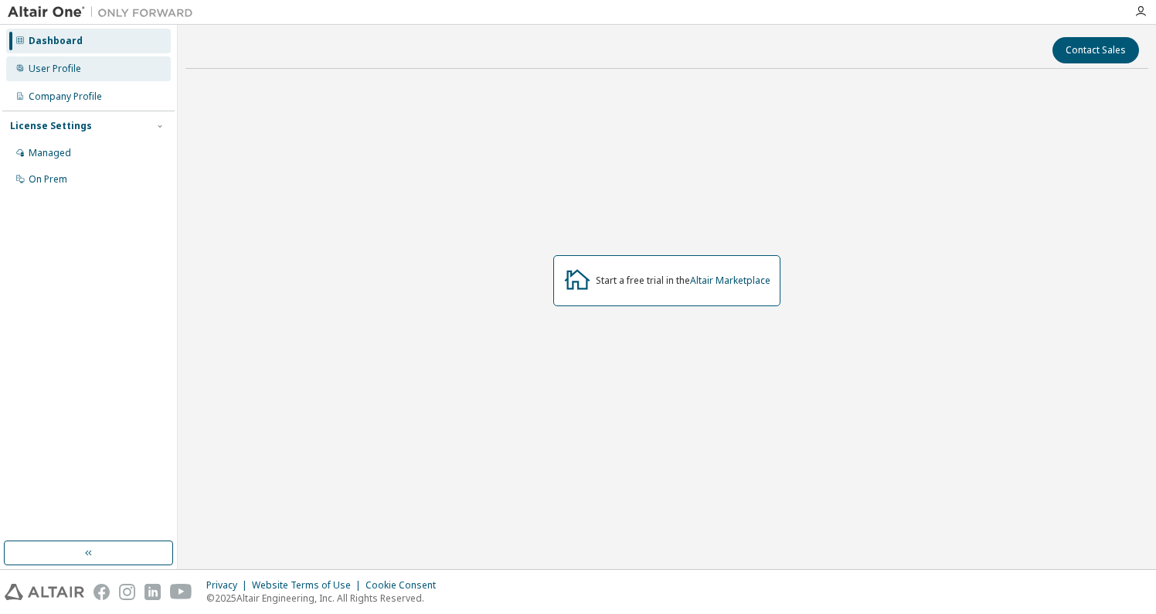
click at [82, 73] on div "User Profile" at bounding box center [88, 68] width 165 height 25
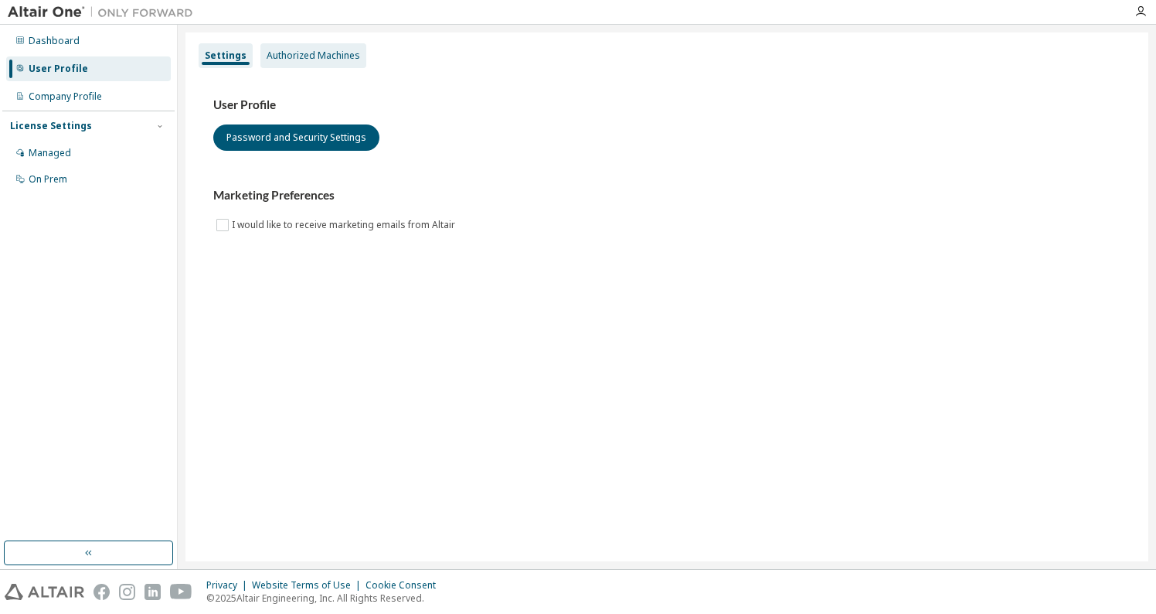
click at [339, 48] on div "Authorized Machines" at bounding box center [313, 55] width 106 height 25
